Goal: Task Accomplishment & Management: Use online tool/utility

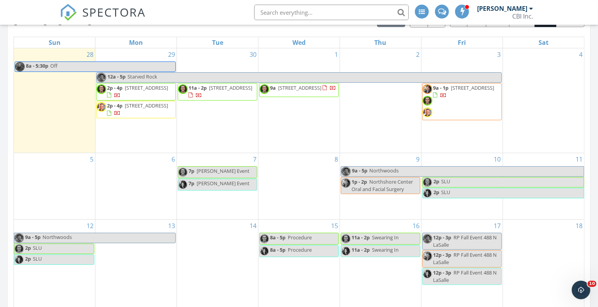
scroll to position [877, 599]
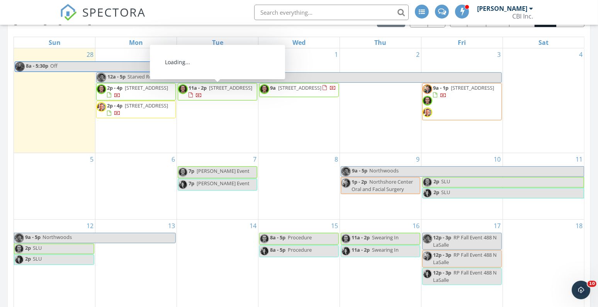
click at [209, 91] on span "[STREET_ADDRESS]" at bounding box center [230, 87] width 43 height 7
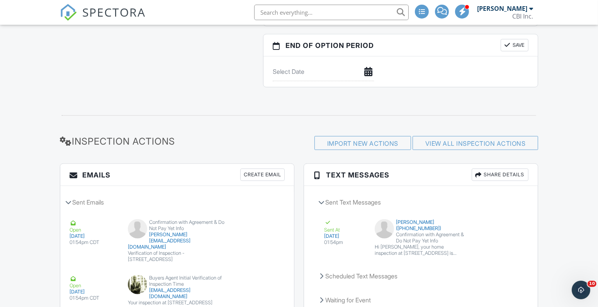
scroll to position [873, 0]
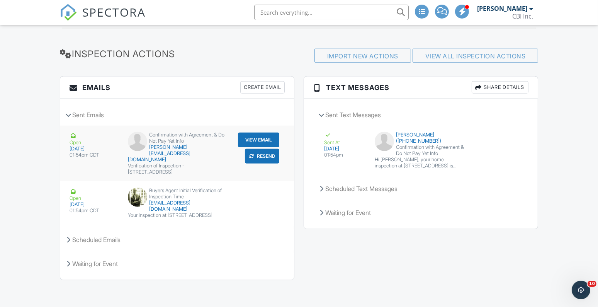
click at [263, 159] on button "Resend" at bounding box center [262, 156] width 34 height 15
